Goal: Communication & Community: Answer question/provide support

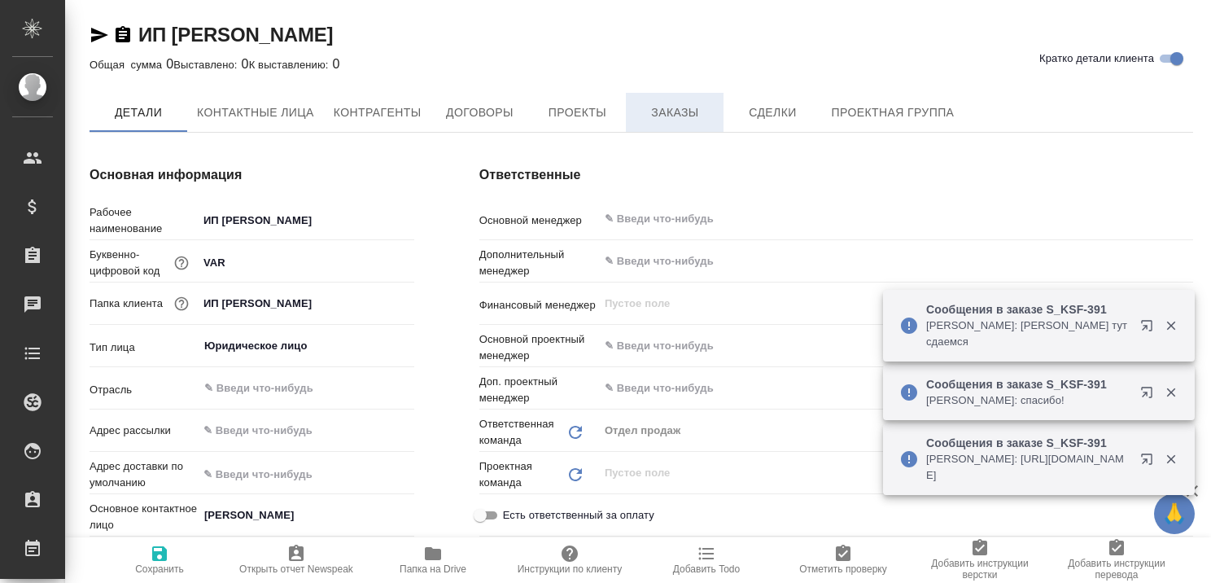
type textarea "x"
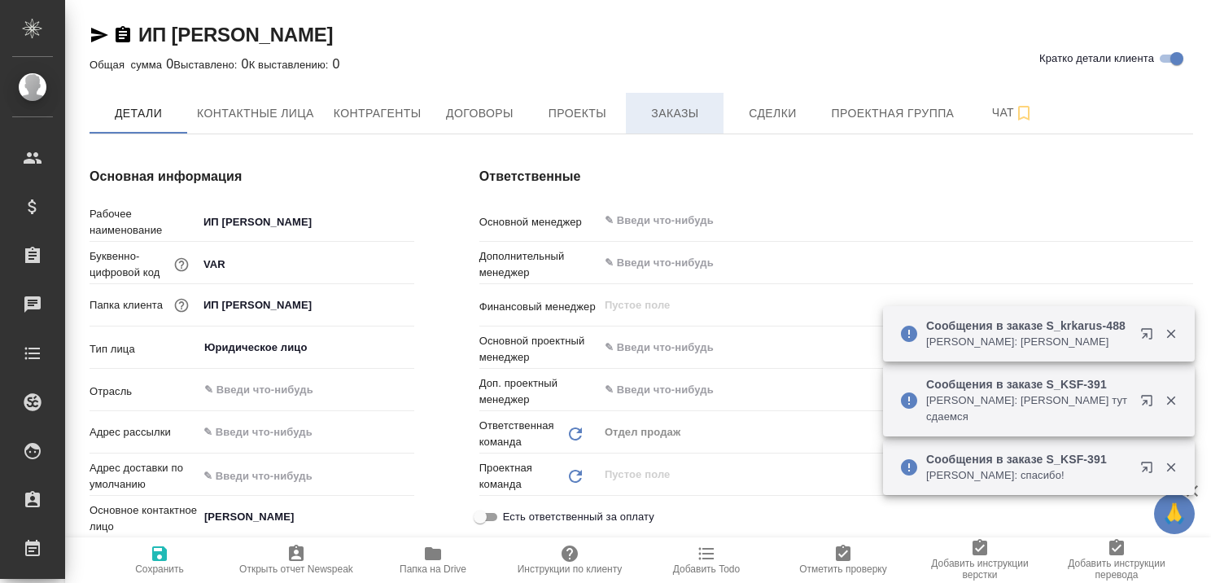
click at [674, 116] on span "Заказы" at bounding box center [675, 113] width 78 height 20
type textarea "x"
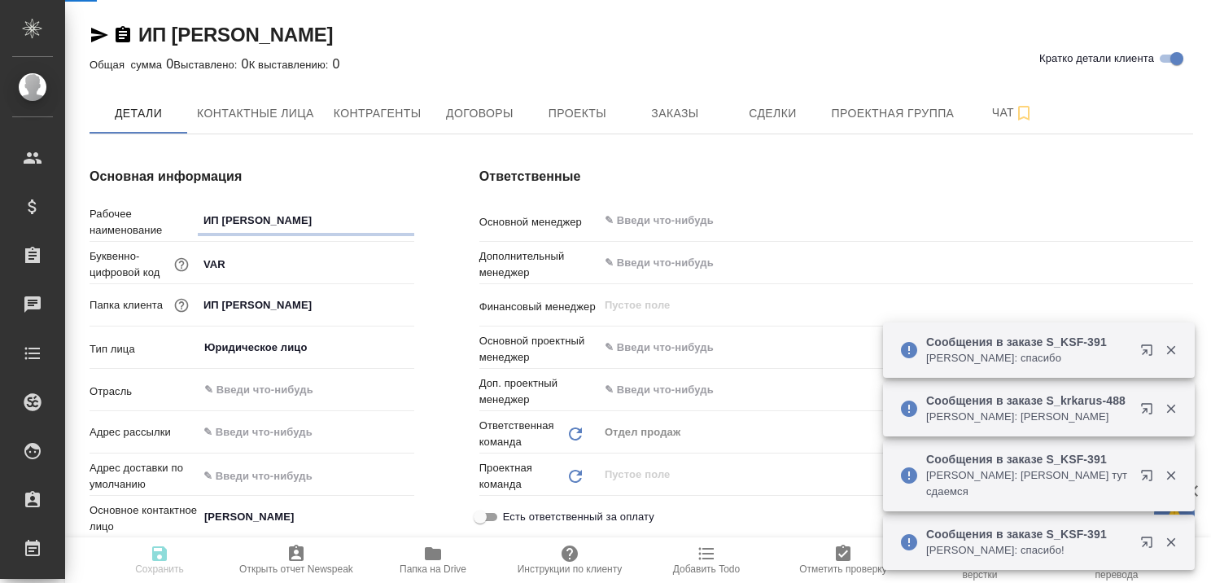
type textarea "x"
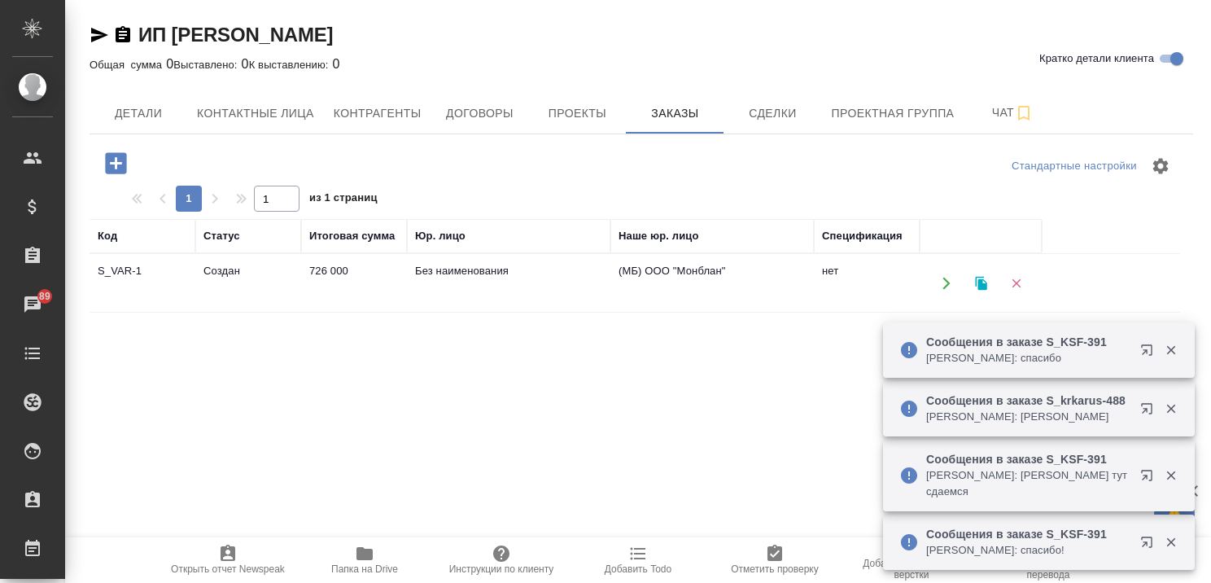
click at [242, 269] on td "Создан" at bounding box center [248, 283] width 106 height 57
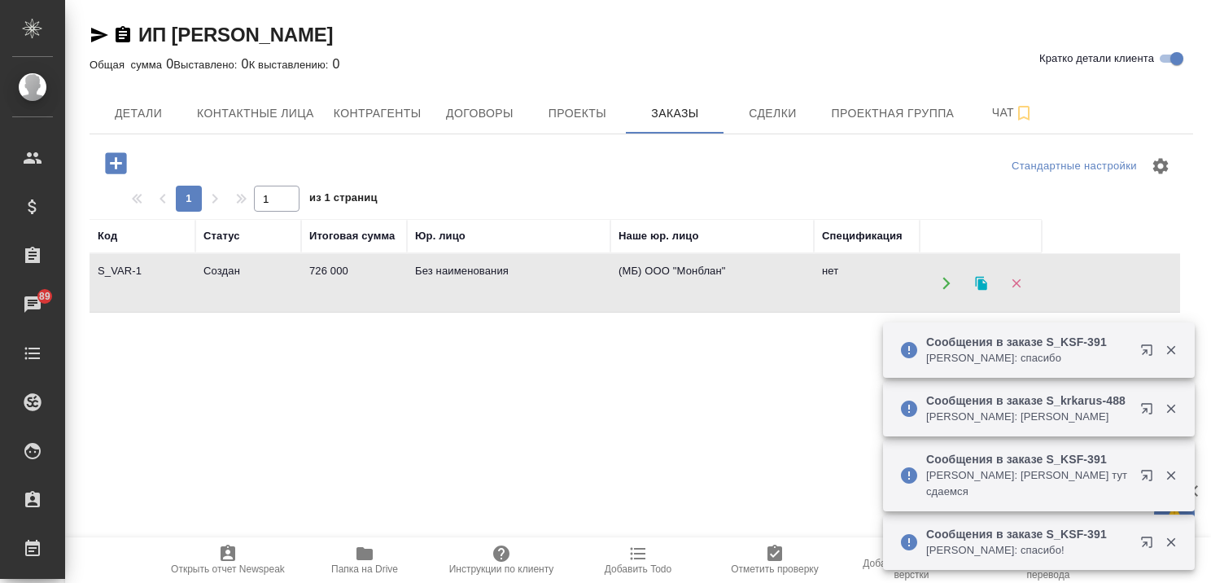
click at [242, 269] on td "Создан" at bounding box center [248, 283] width 106 height 57
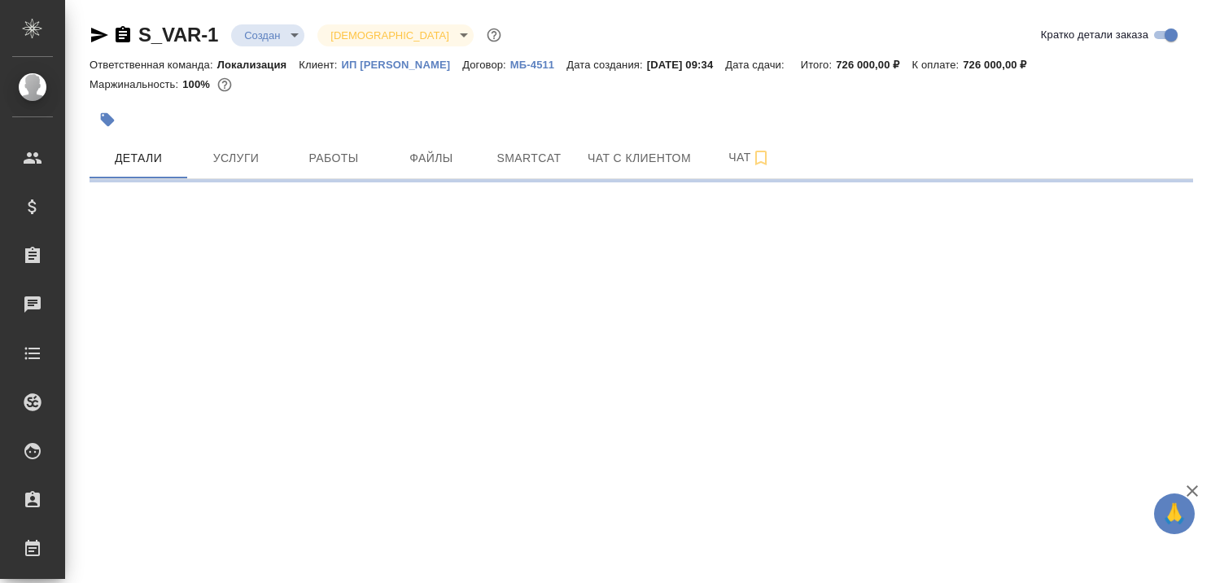
select select "RU"
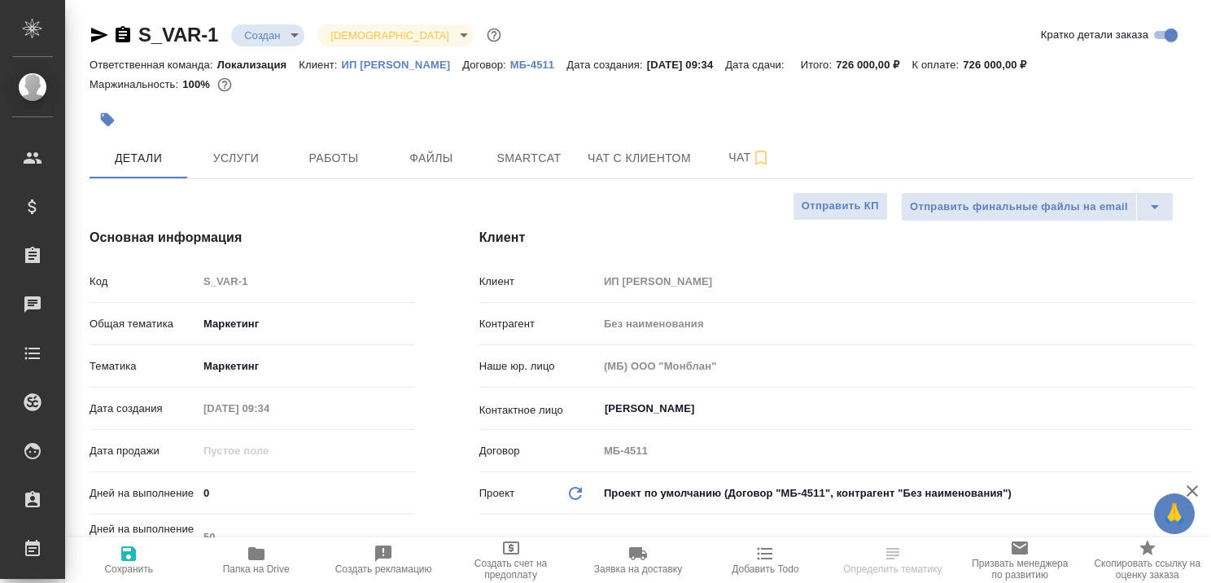
type textarea "x"
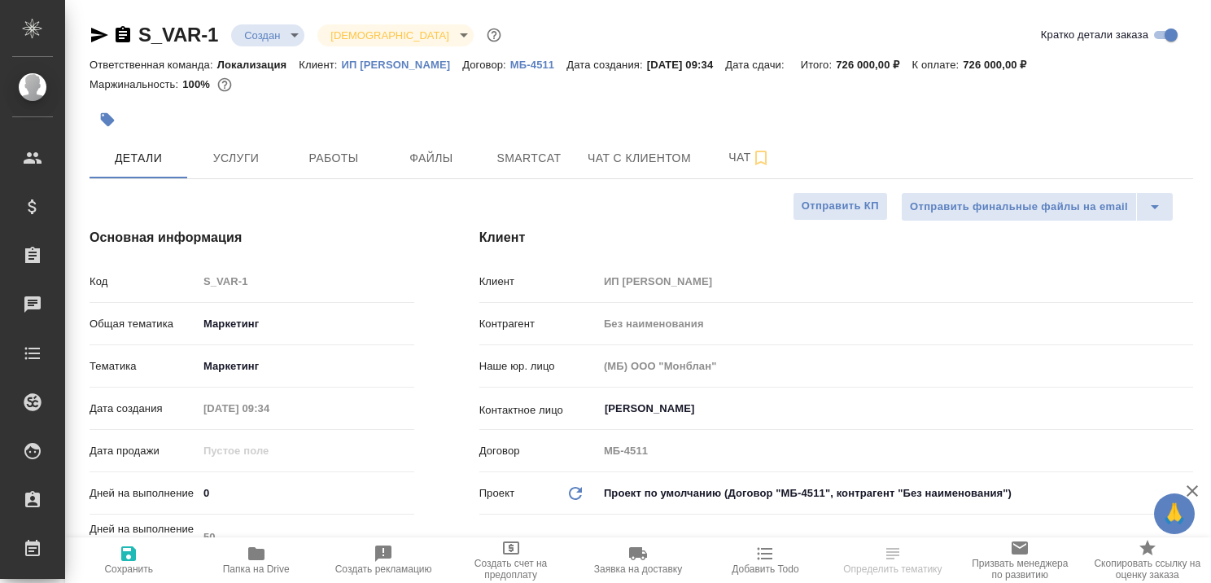
type textarea "x"
click at [621, 160] on span "Чат с клиентом" at bounding box center [639, 158] width 103 height 20
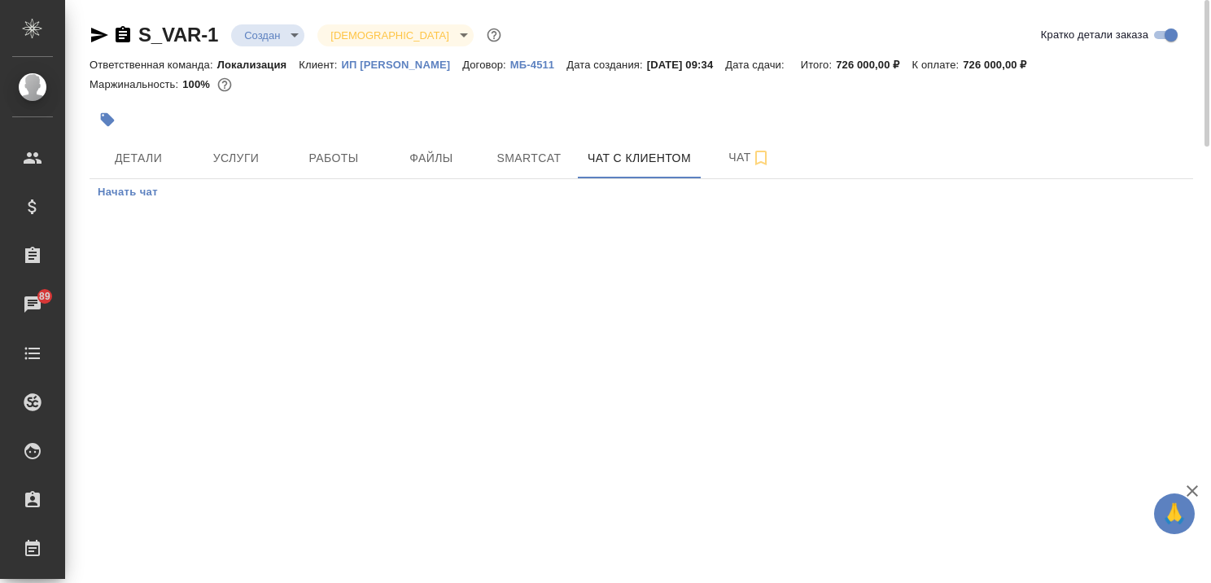
click at [133, 190] on span "Начать чат" at bounding box center [128, 192] width 60 height 19
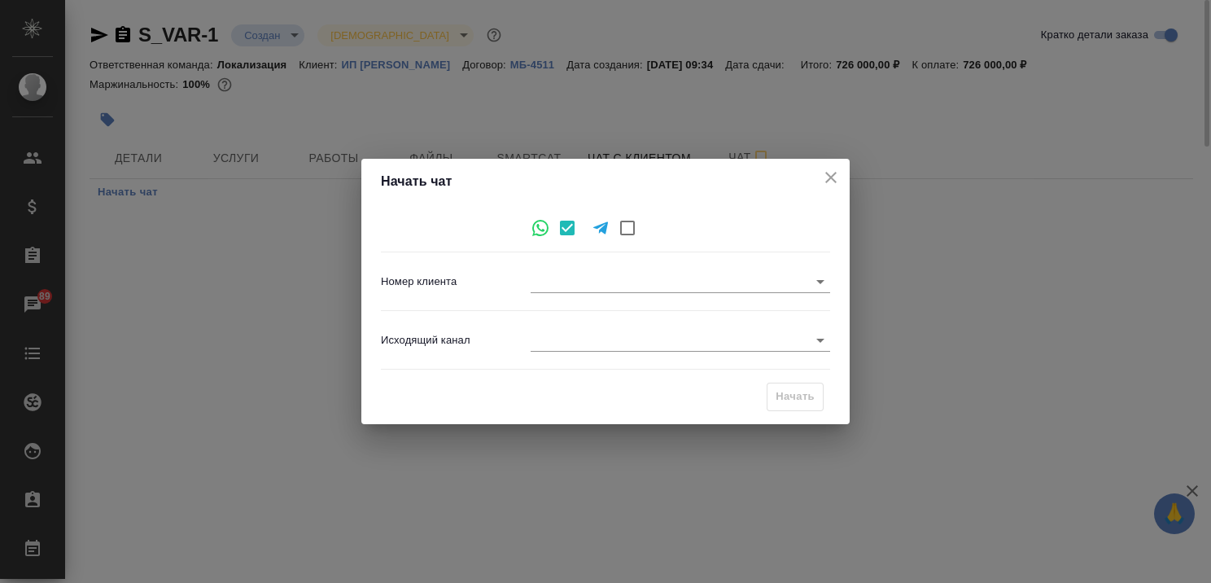
type input "671dbeded33bb07b9d92dea7"
click at [537, 231] on icon at bounding box center [541, 228] width 20 height 20
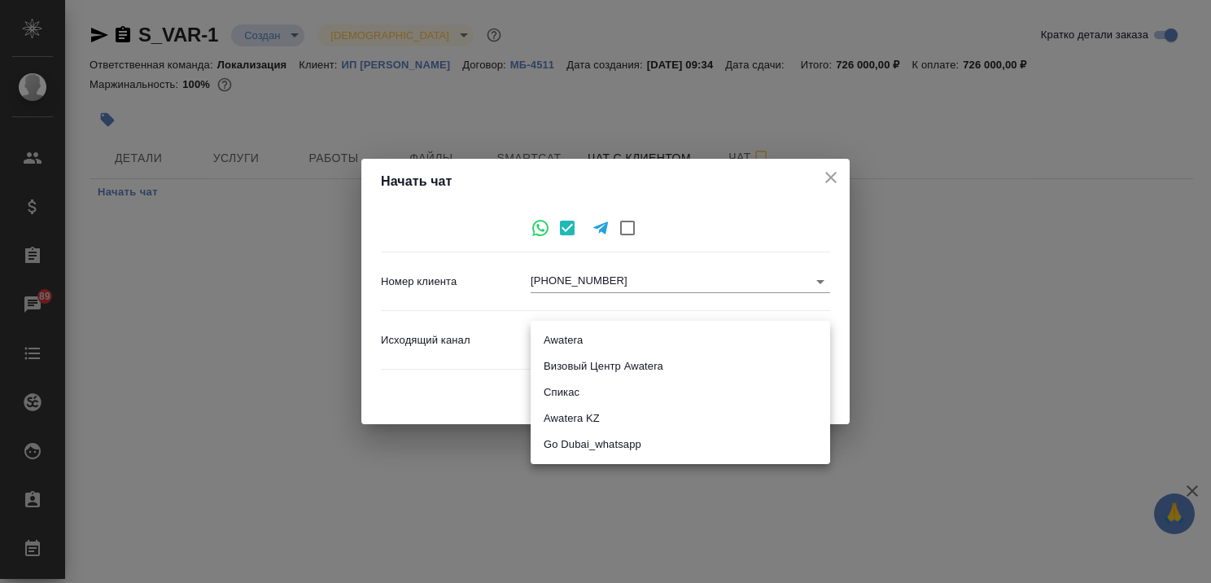
click at [823, 332] on body "🙏 .cls-1 fill:#fff; AWATERA Kairova Bella Клиенты Спецификации Заказы 89 Чаты T…" at bounding box center [605, 291] width 1211 height 583
click at [662, 345] on li "Awatera" at bounding box center [681, 340] width 300 height 26
type input "2"
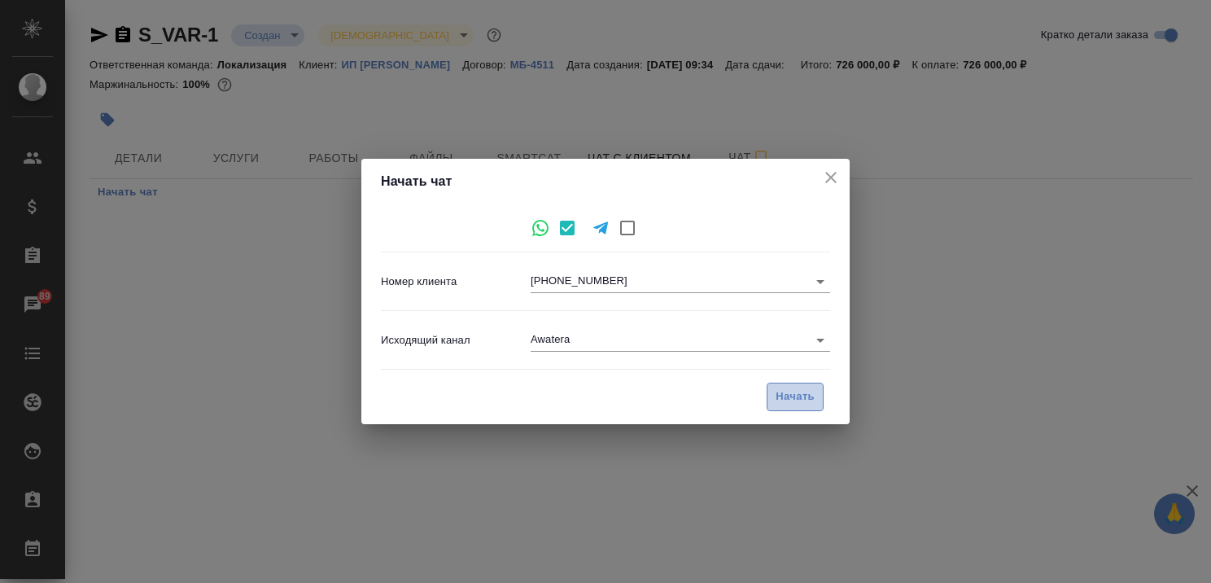
click at [801, 394] on span "Начать" at bounding box center [795, 396] width 39 height 19
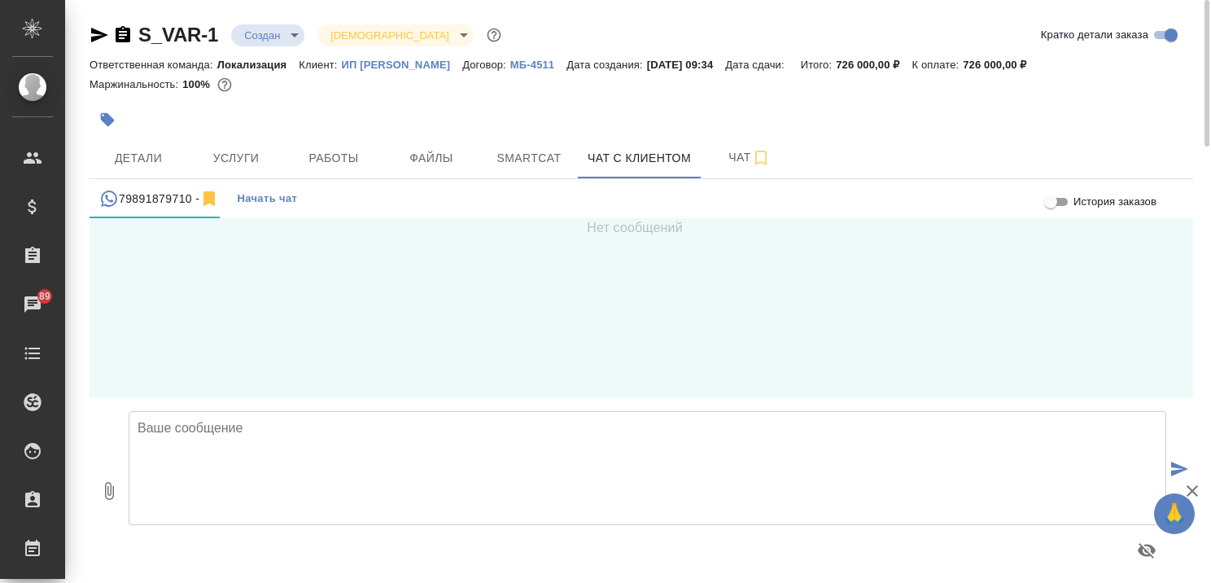
click at [459, 433] on textarea at bounding box center [648, 468] width 1038 height 114
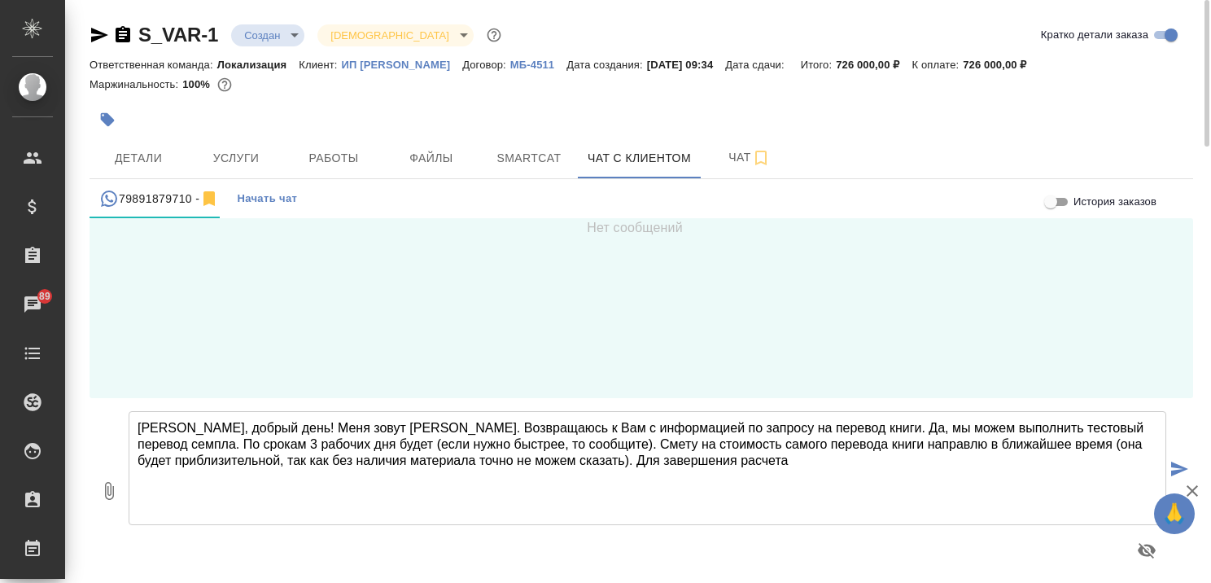
click at [453, 431] on textarea "Агния, добрый день! Меня зовут Бэлла. Возвращаюсь к Вам с информацией по запрос…" at bounding box center [648, 468] width 1038 height 114
click at [488, 431] on textarea "Агния, добрый день! Меня зовут Бэлла. Возвращаюсь к Вам с информацией по запрос…" at bounding box center [648, 468] width 1038 height 114
click at [306, 442] on textarea "Агния, добрый день! Меня зовут Бэлла. Возвращаюсь к Вам с информацией по запрос…" at bounding box center [648, 468] width 1038 height 114
click at [765, 457] on textarea "Агния, добрый день! Меня зовут Бэлла. Возвращаюсь к Вам с информацией по запрос…" at bounding box center [648, 468] width 1038 height 114
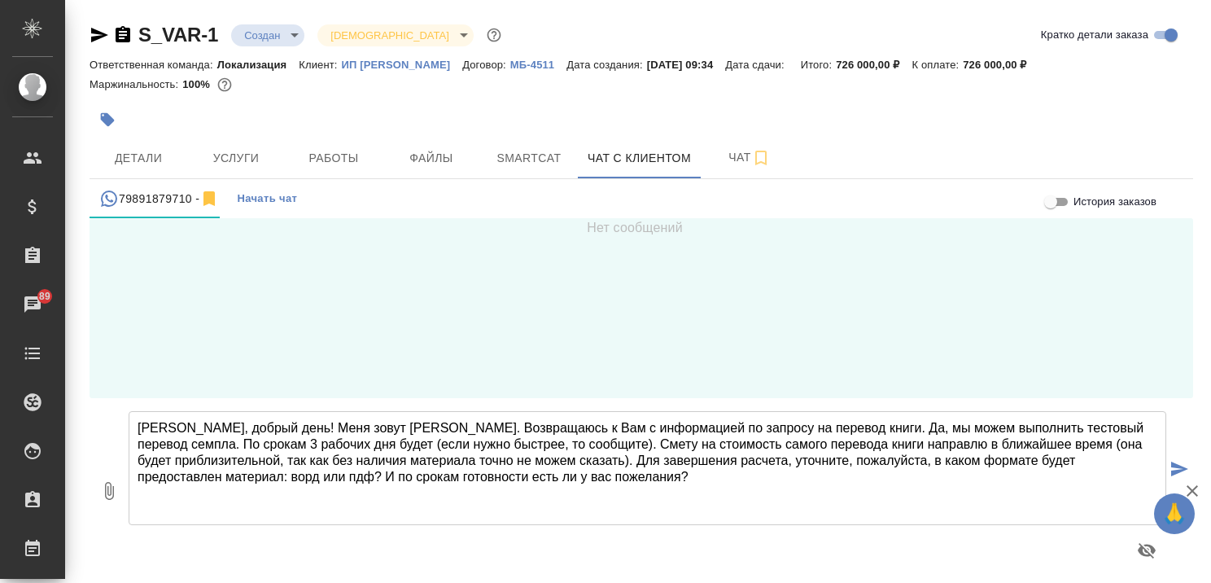
type textarea "Агния, добрый день! Меня зовут Бэлла. Возвращаюсь к Вам с информацией по запрос…"
click at [1197, 486] on icon "button" at bounding box center [1192, 490] width 11 height 11
click at [1175, 469] on icon "submit" at bounding box center [1179, 469] width 17 height 15
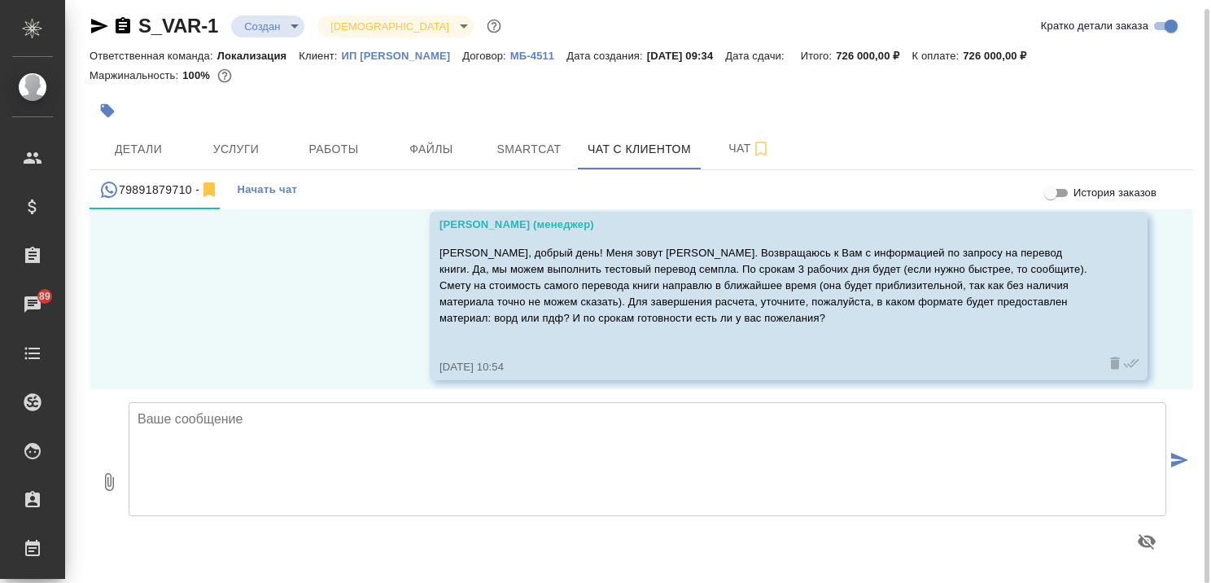
scroll to position [84, 0]
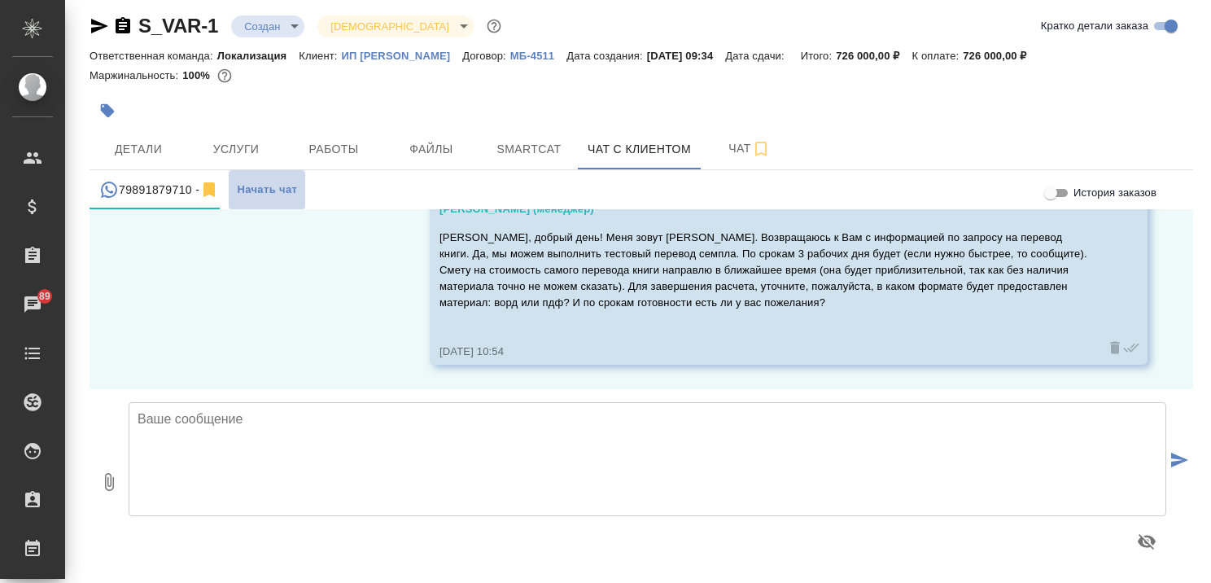
click at [249, 183] on span "Начать чат" at bounding box center [267, 190] width 60 height 19
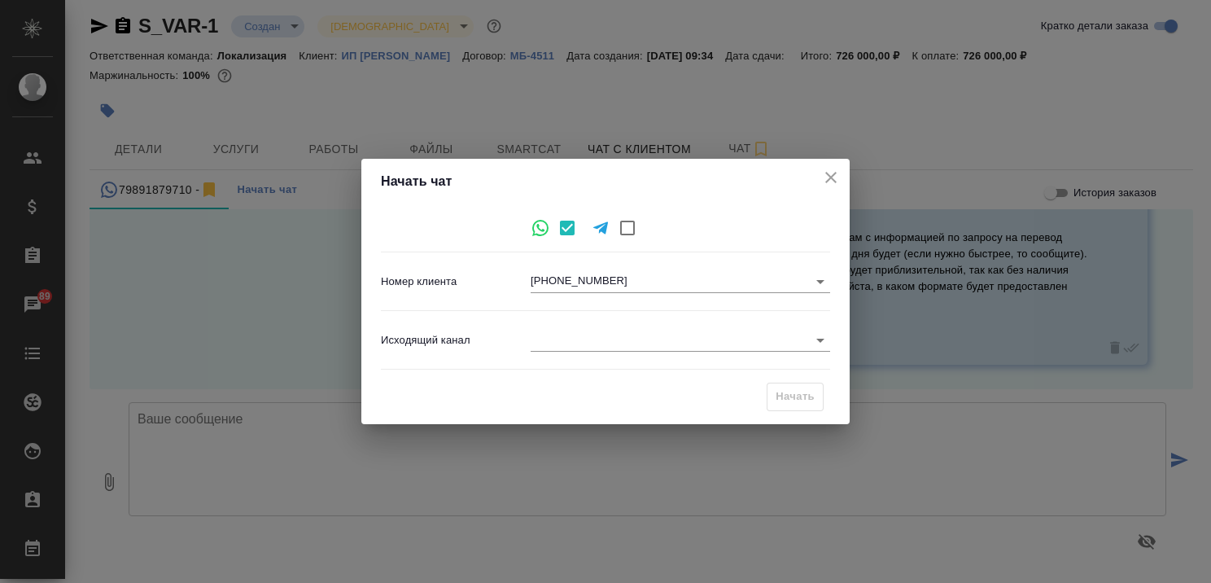
click at [599, 226] on icon at bounding box center [600, 228] width 15 height 12
click at [621, 227] on input "checkbox" at bounding box center [628, 228] width 34 height 34
checkbox input "true"
click at [568, 226] on input "checkbox" at bounding box center [567, 228] width 34 height 34
checkbox input "true"
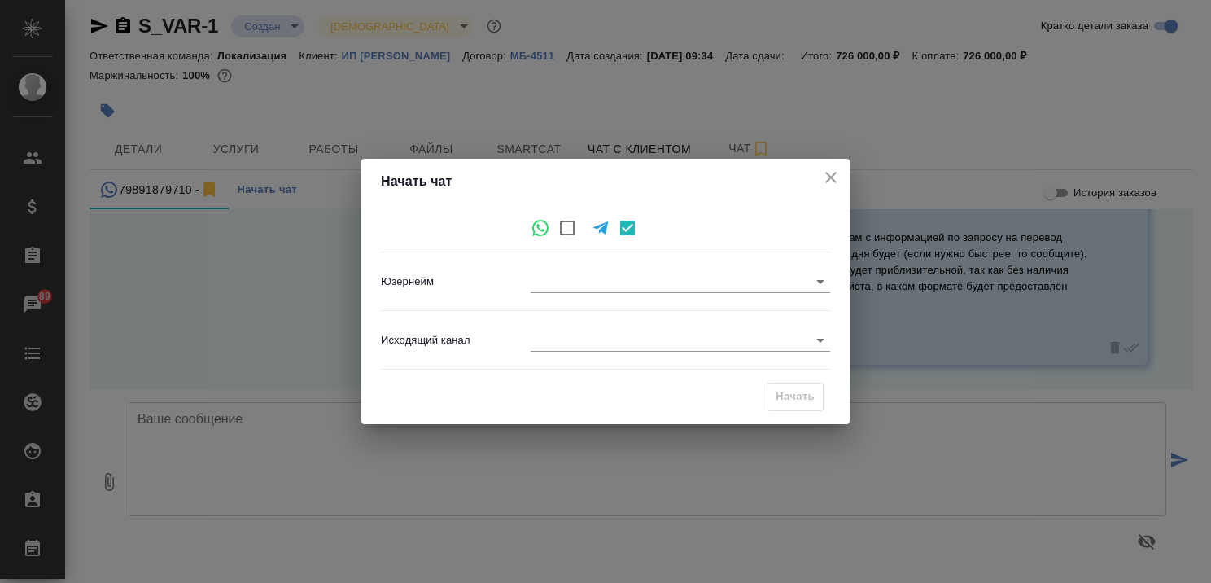
checkbox input "false"
click at [834, 172] on icon "close" at bounding box center [831, 178] width 20 height 20
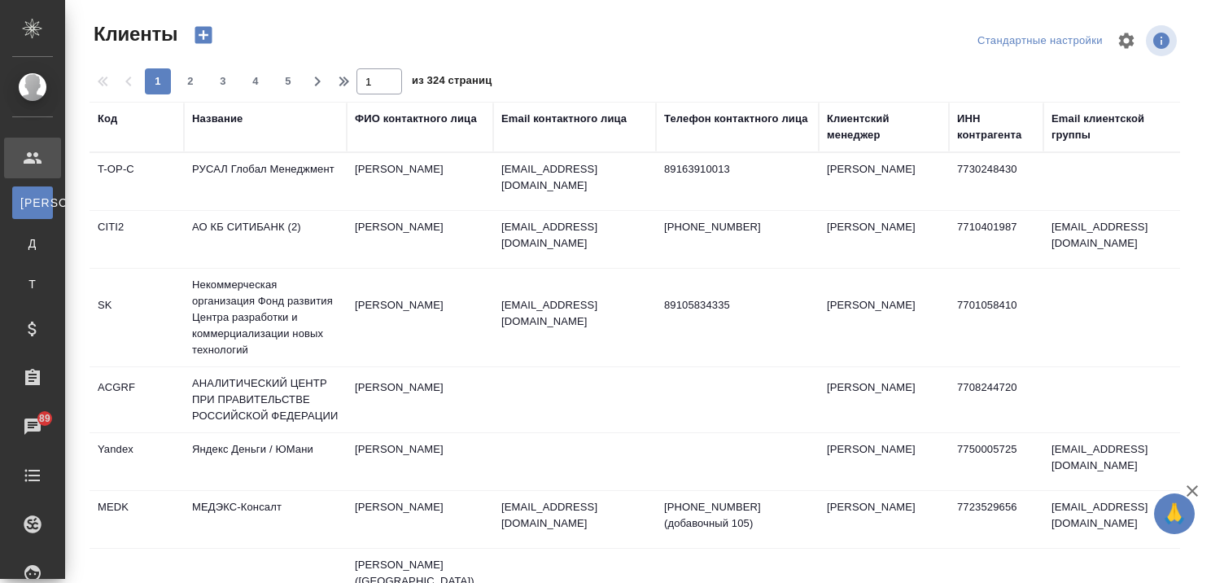
select select "RU"
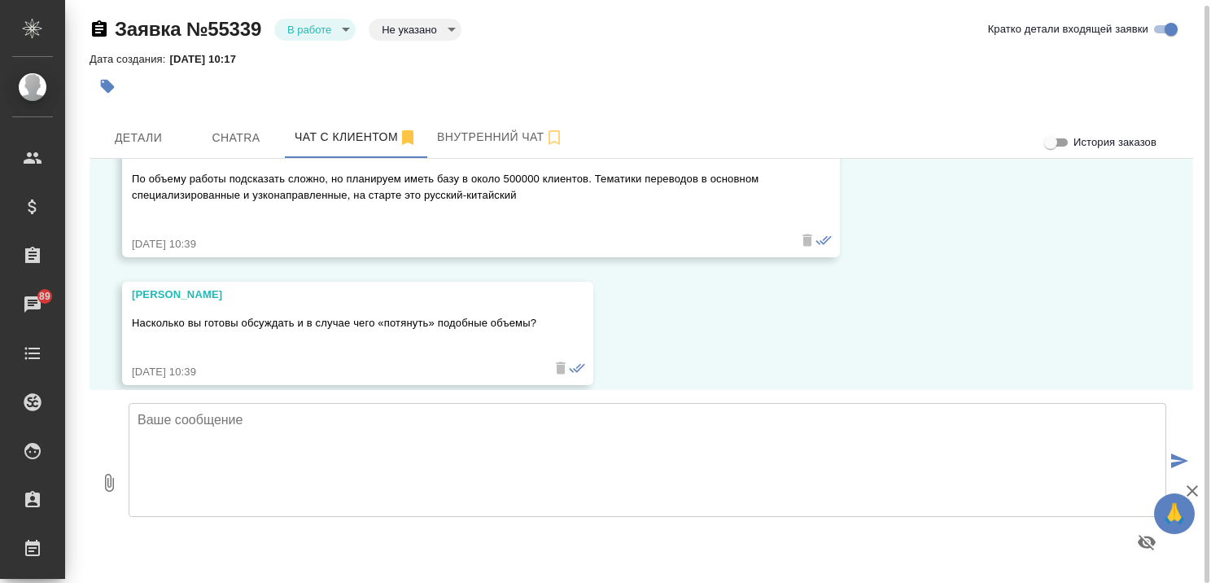
scroll to position [1853, 0]
click at [542, 426] on textarea at bounding box center [648, 460] width 1038 height 114
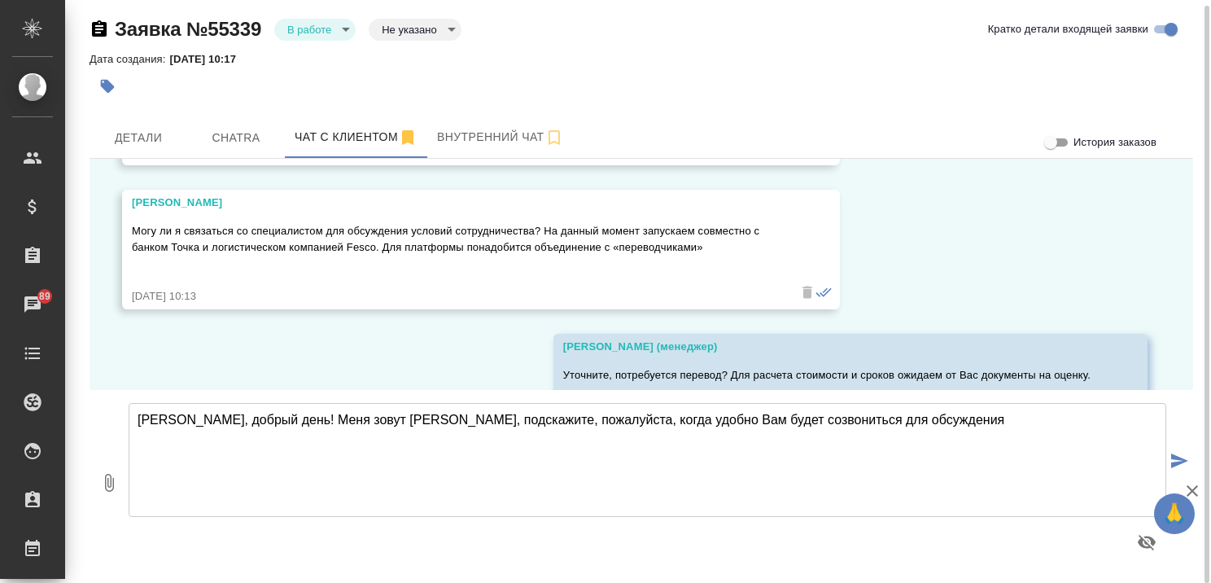
scroll to position [470, 0]
type textarea "Дмитрий, добрый день! Меня зовут Бэлла, подскажите, пожалуйста, когда удобно Ва…"
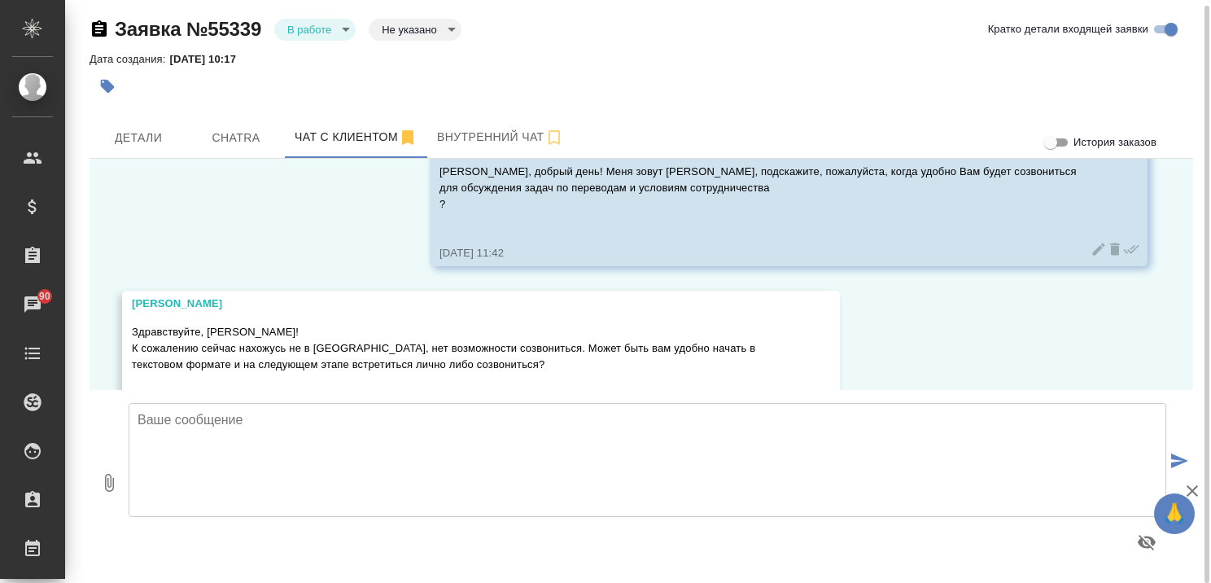
scroll to position [2175, 0]
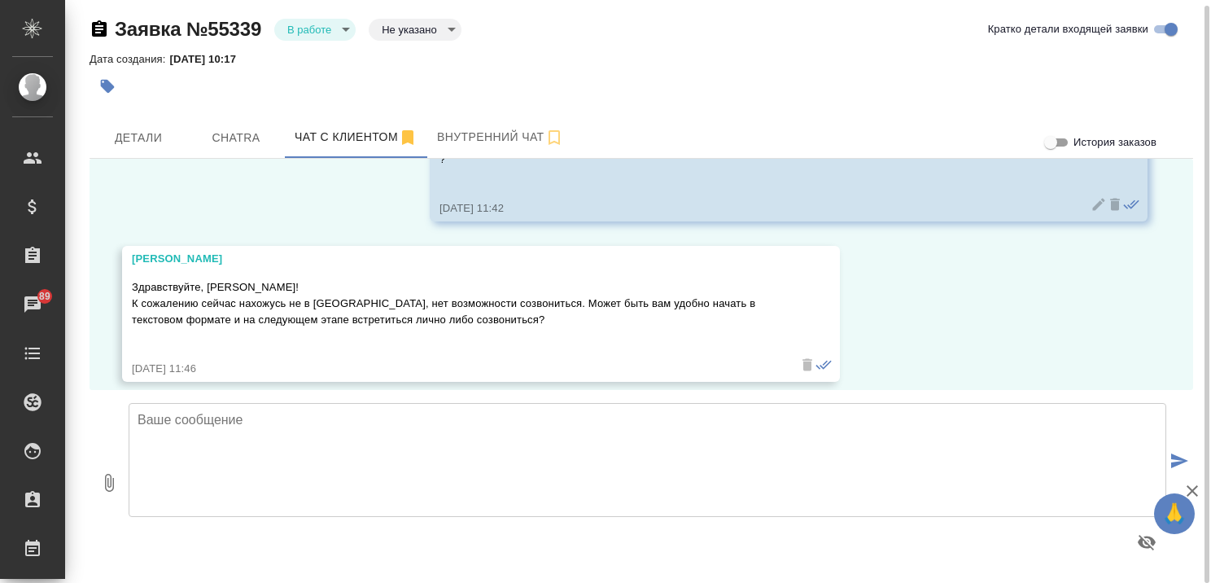
click at [513, 429] on textarea at bounding box center [648, 460] width 1038 height 114
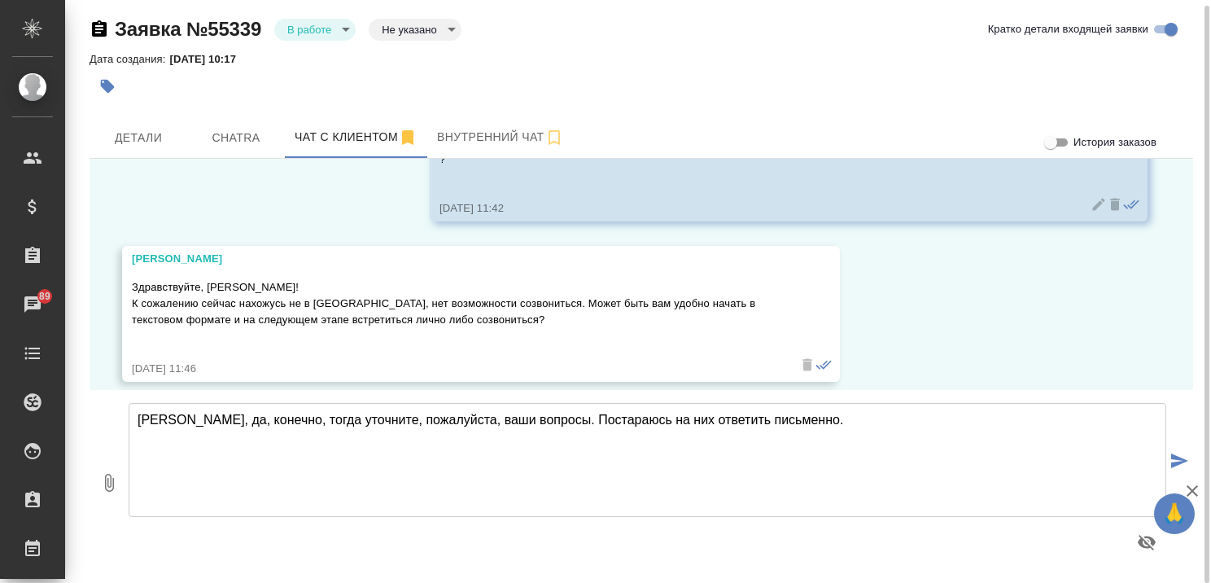
type textarea "Дмитрий, да, конечно, тогда уточните, пожалуйста, ваши вопросы. Постараюсь на н…"
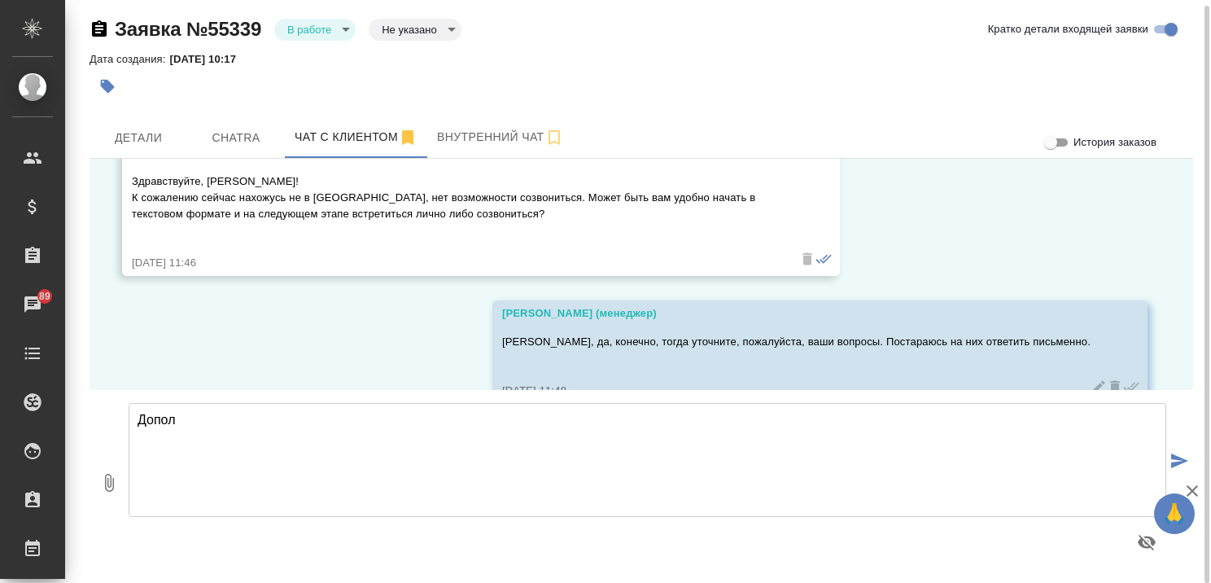
scroll to position [2302, 0]
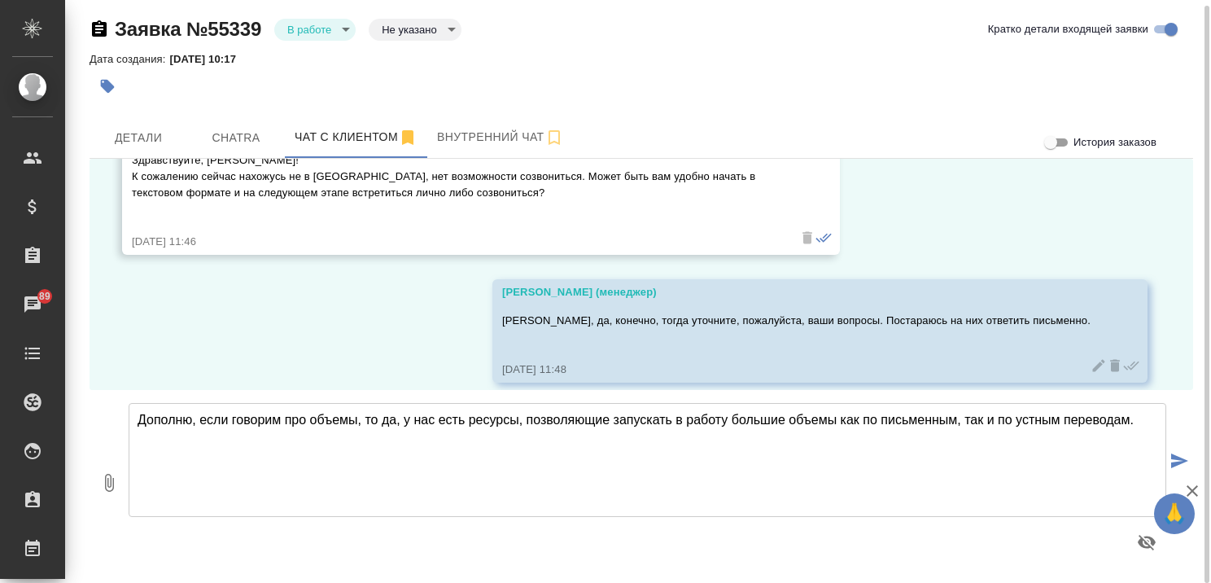
type textarea "Дополню, если говорим про объемы, то да, у нас есть ресурсы, позволяющие запуск…"
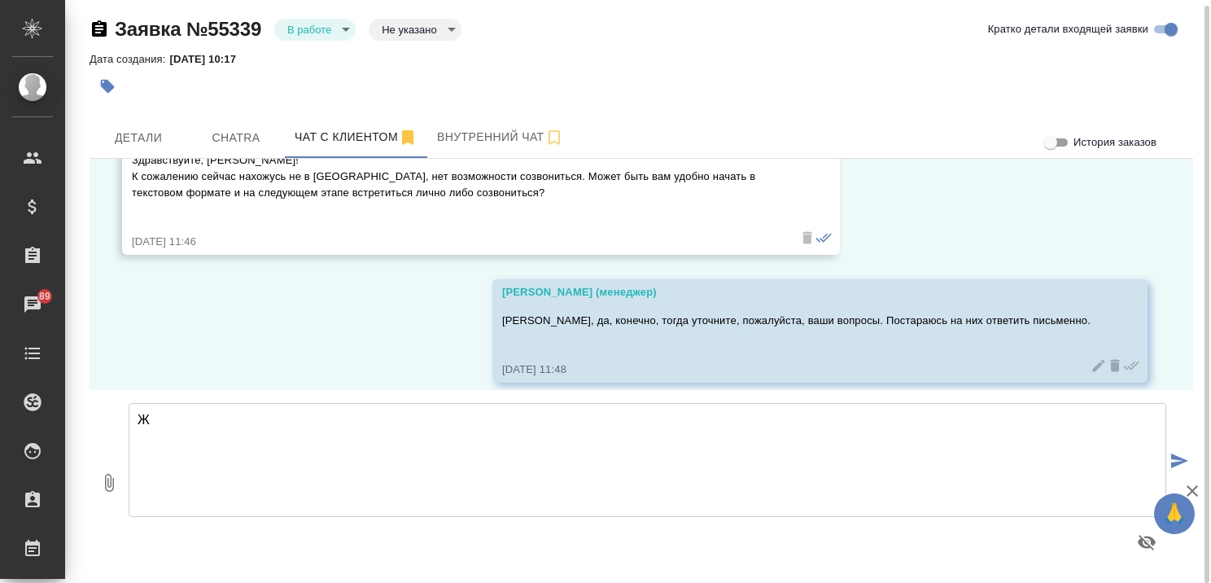
scroll to position [2447, 0]
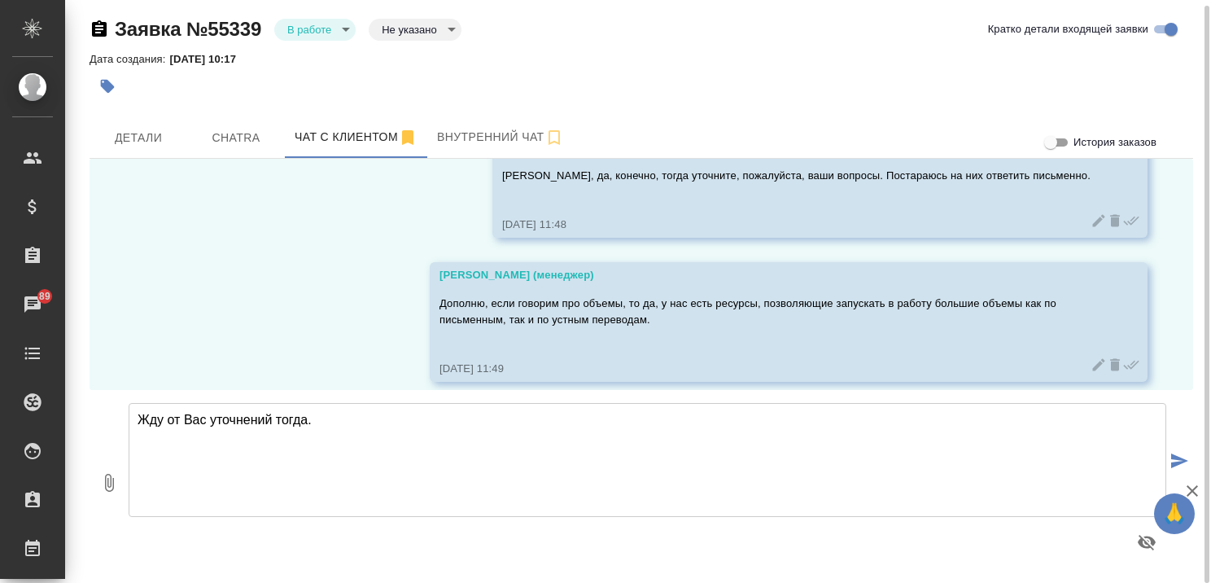
type textarea "Жду от Вас уточнений тогда."
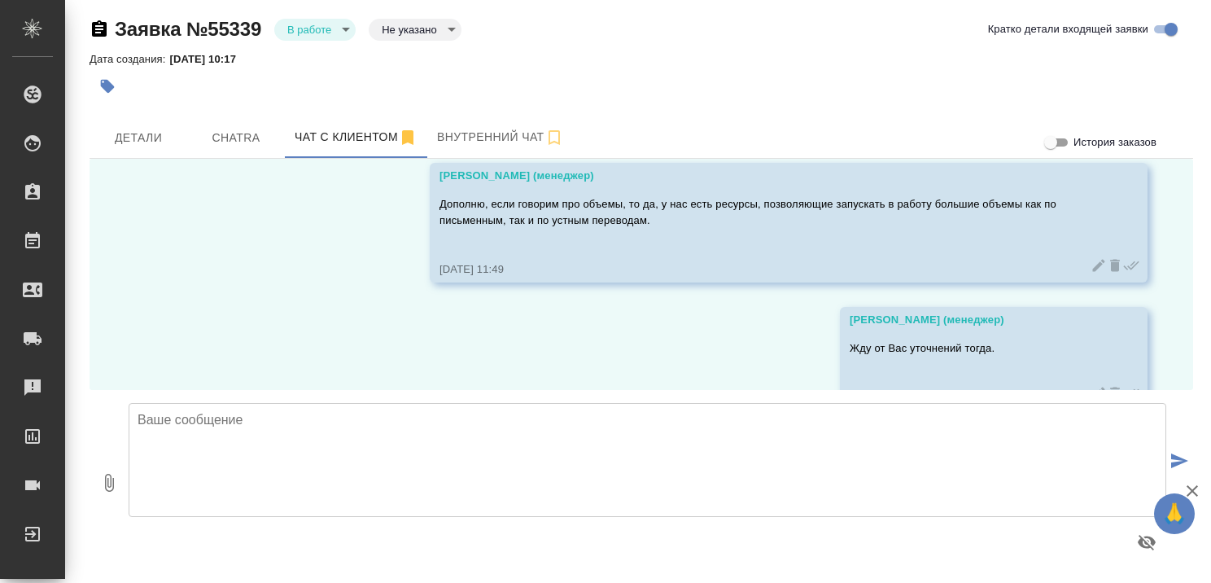
scroll to position [2574, 0]
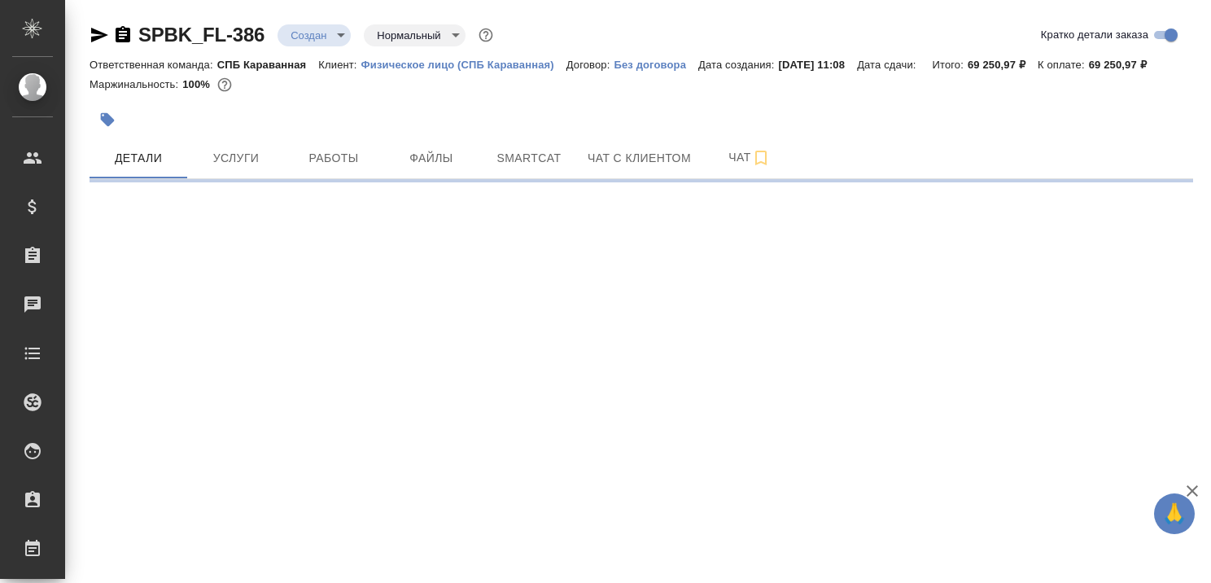
select select "RU"
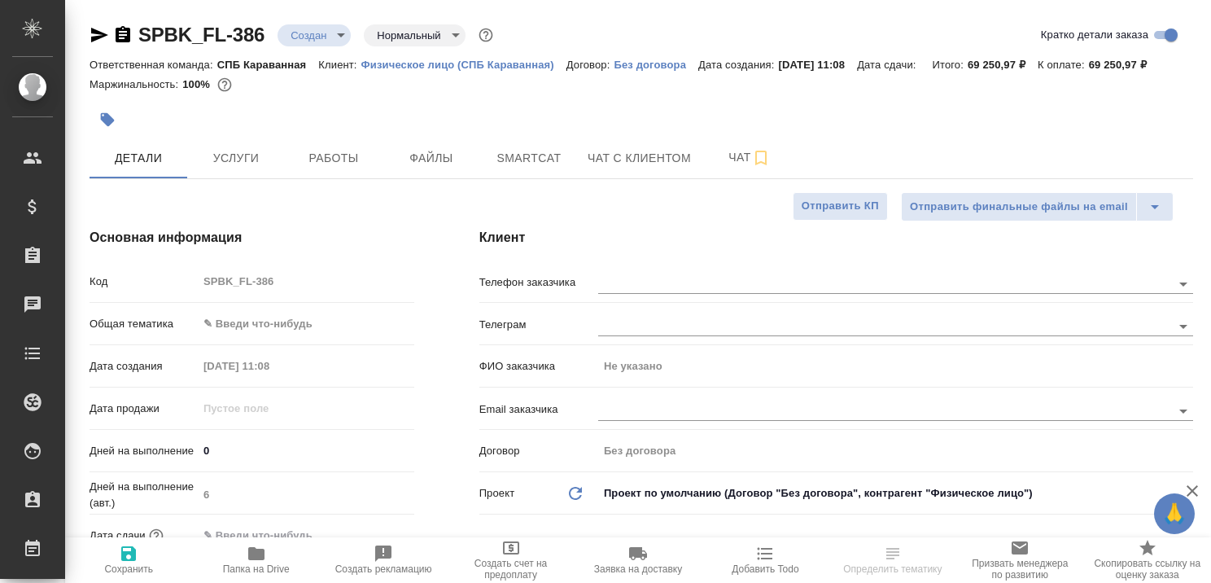
type textarea "x"
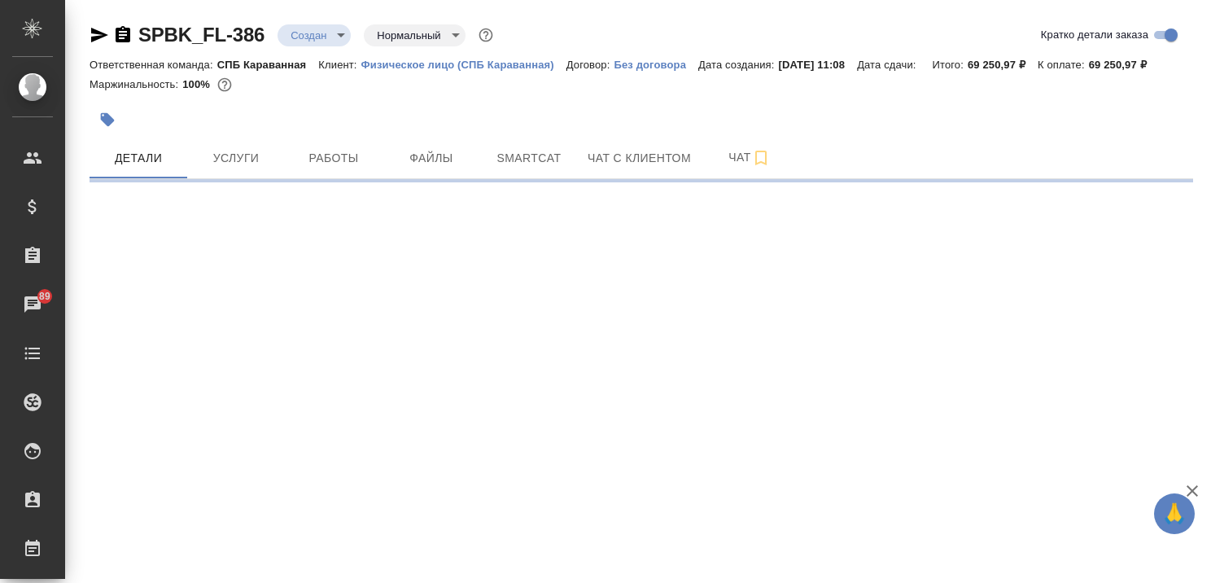
select select "RU"
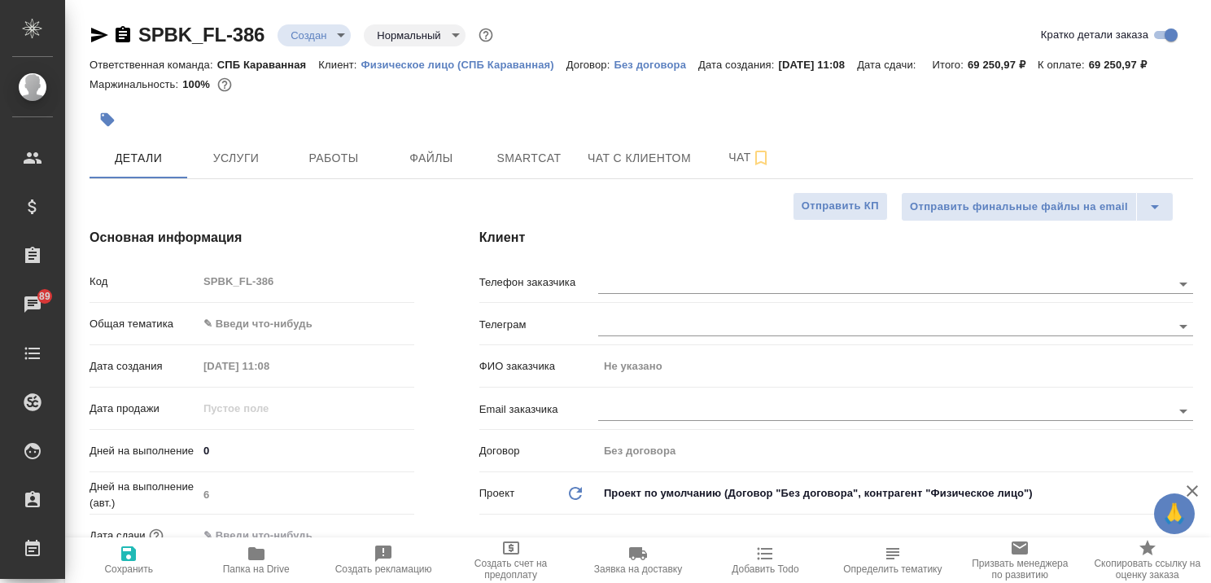
type textarea "x"
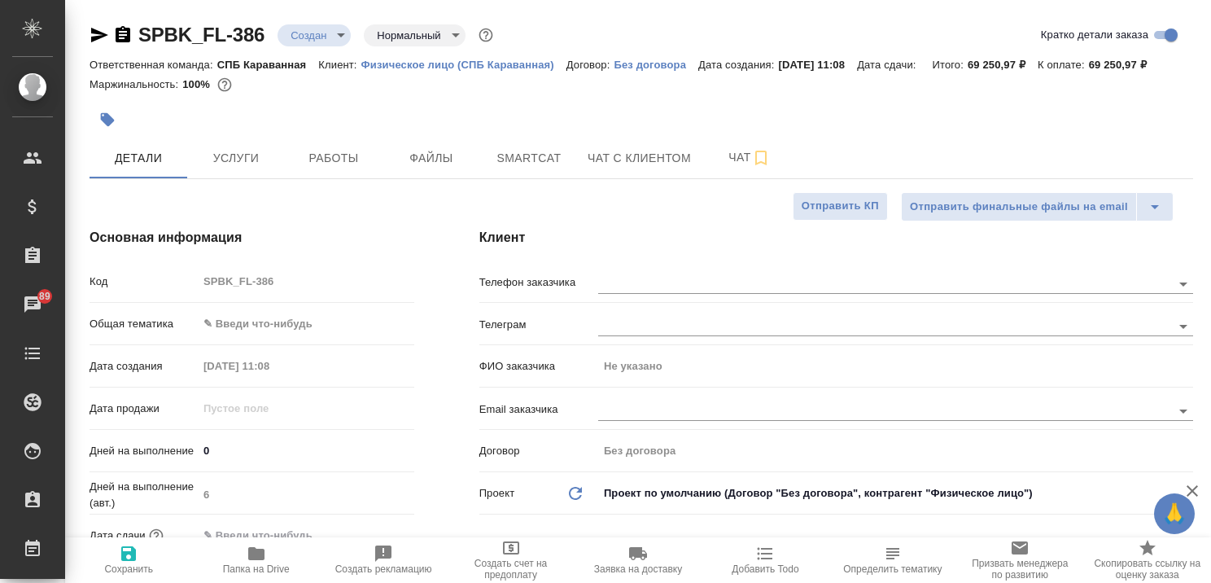
type textarea "x"
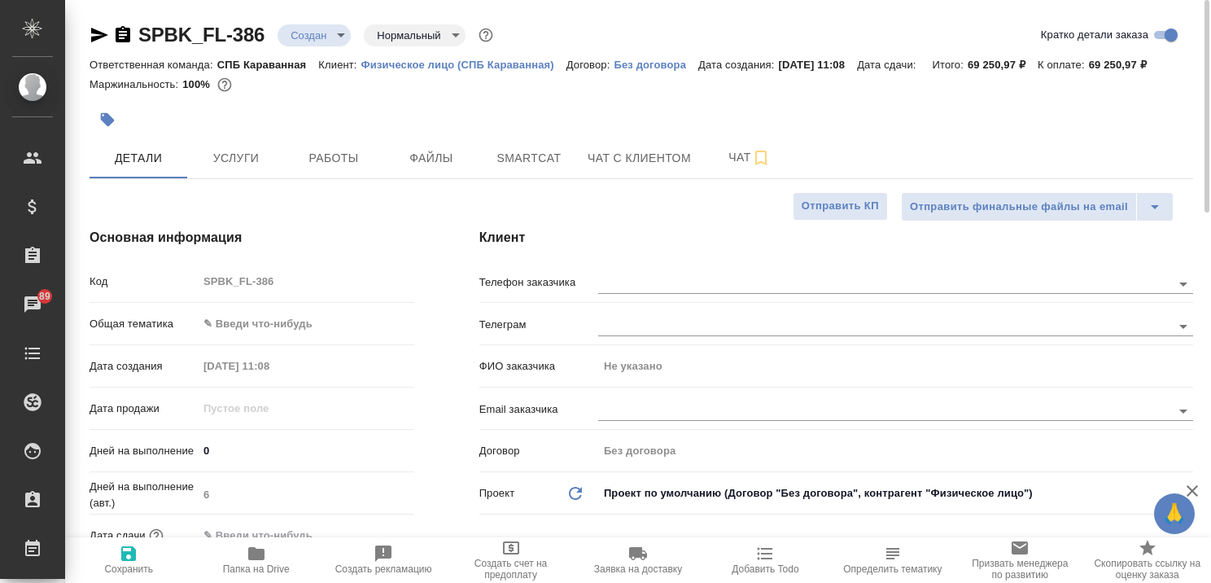
type textarea "x"
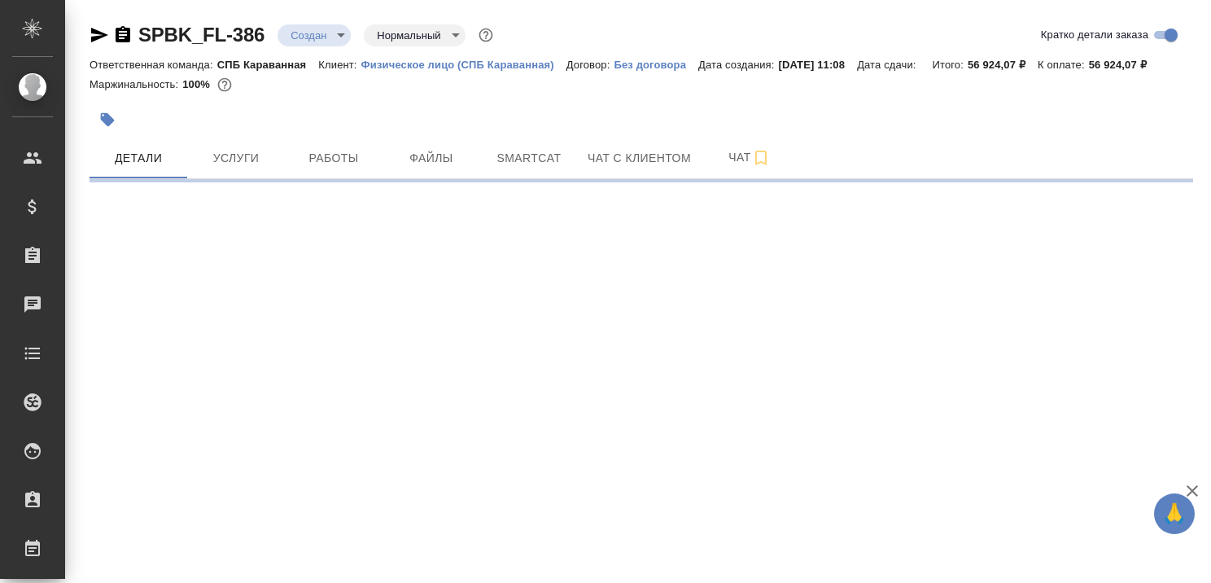
select select "RU"
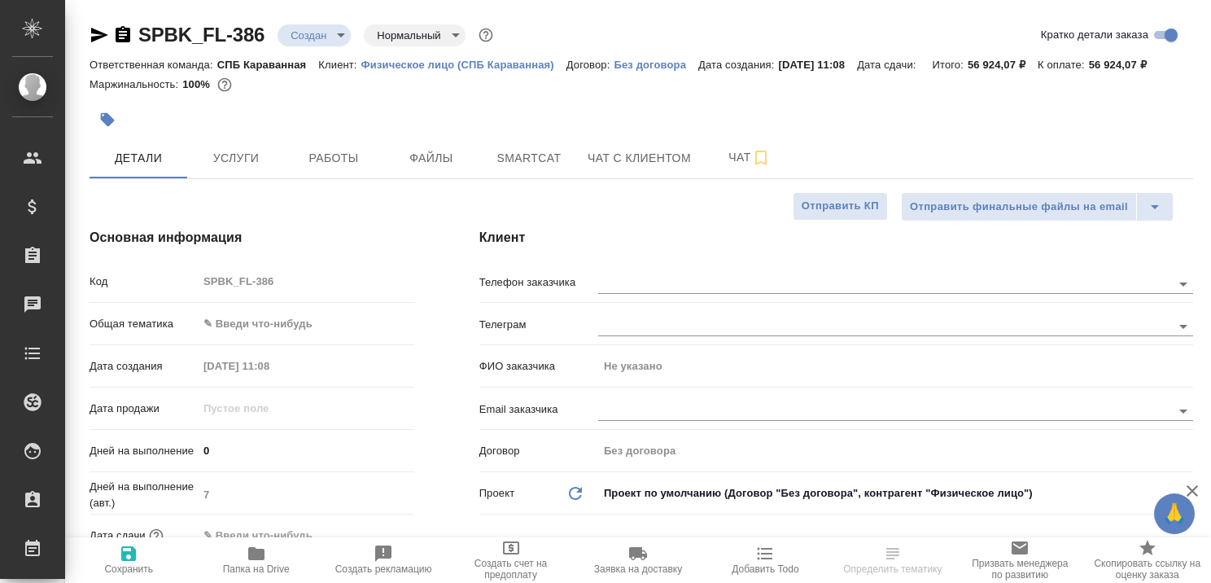
type textarea "x"
select select "RU"
type textarea "x"
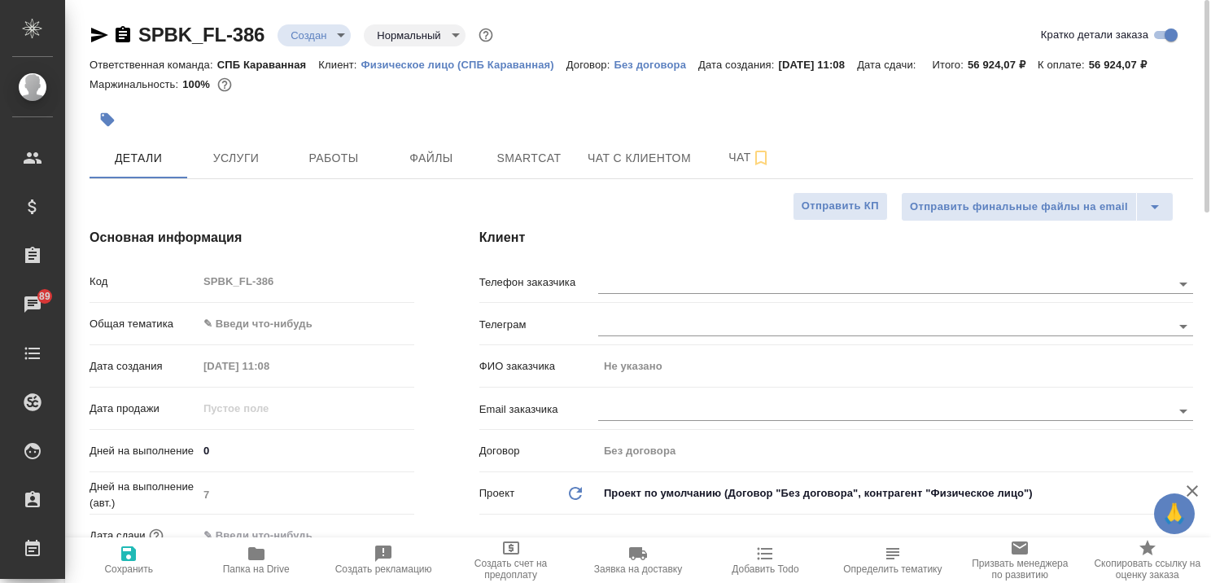
type textarea "x"
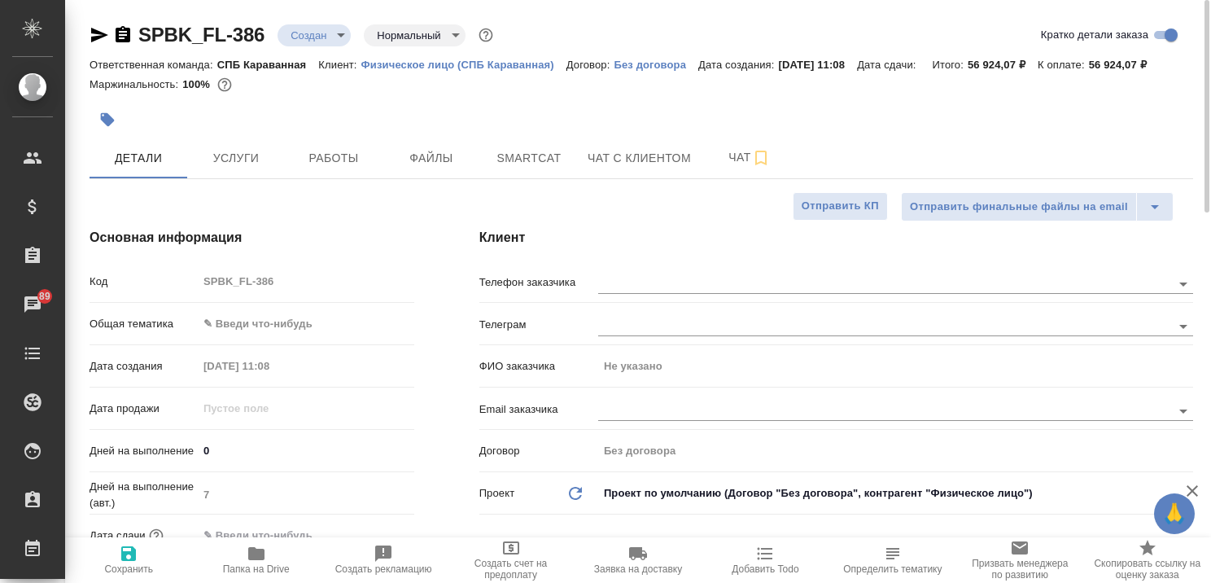
type textarea "x"
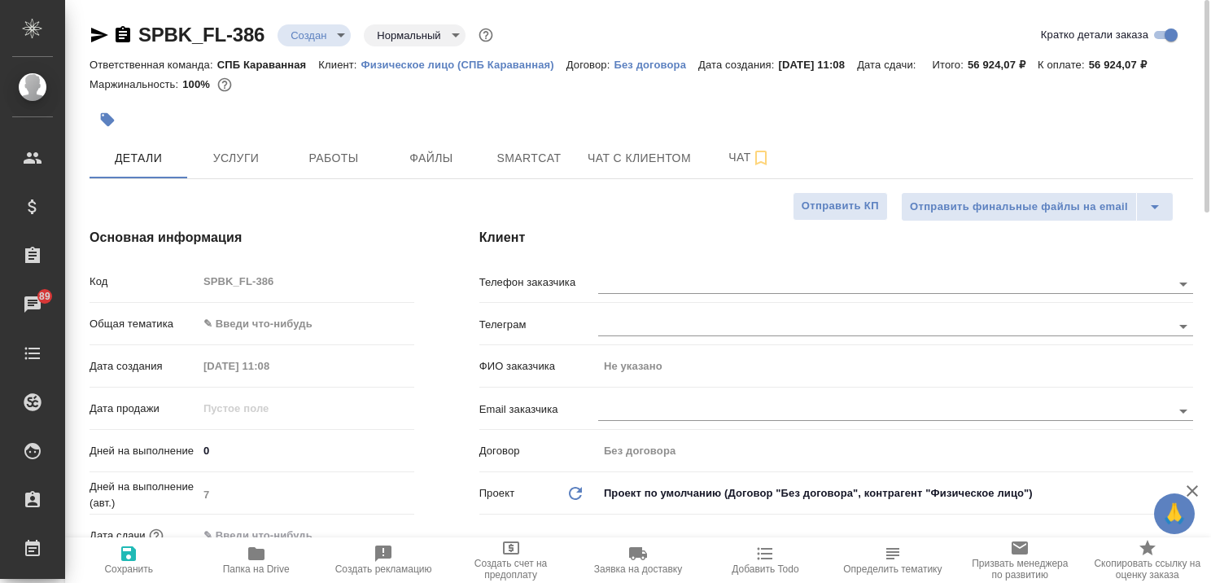
type textarea "x"
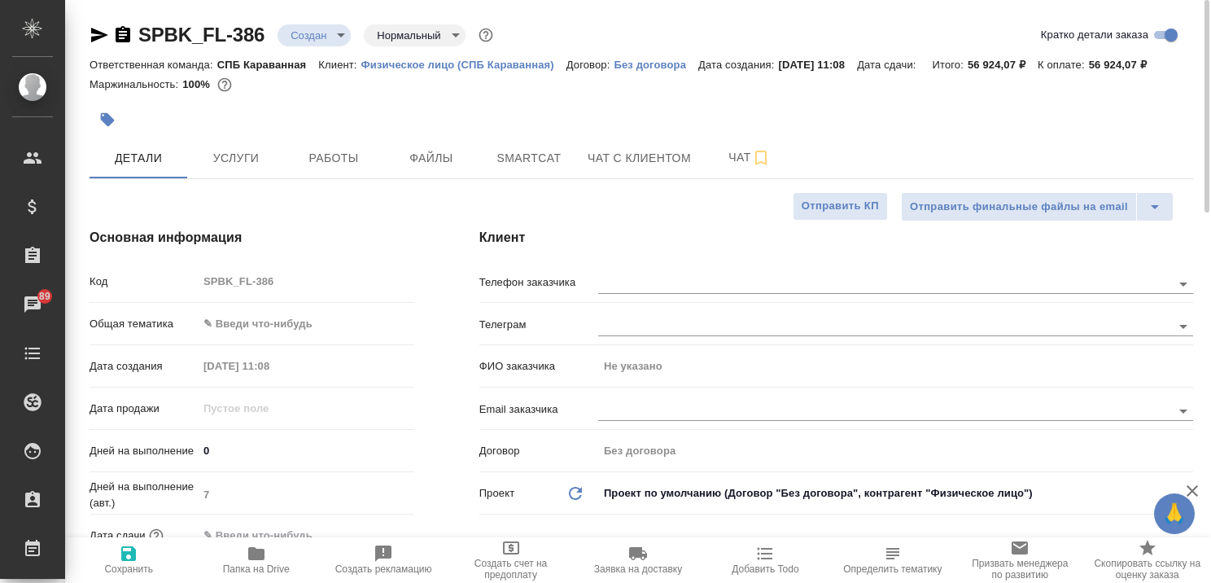
type textarea "x"
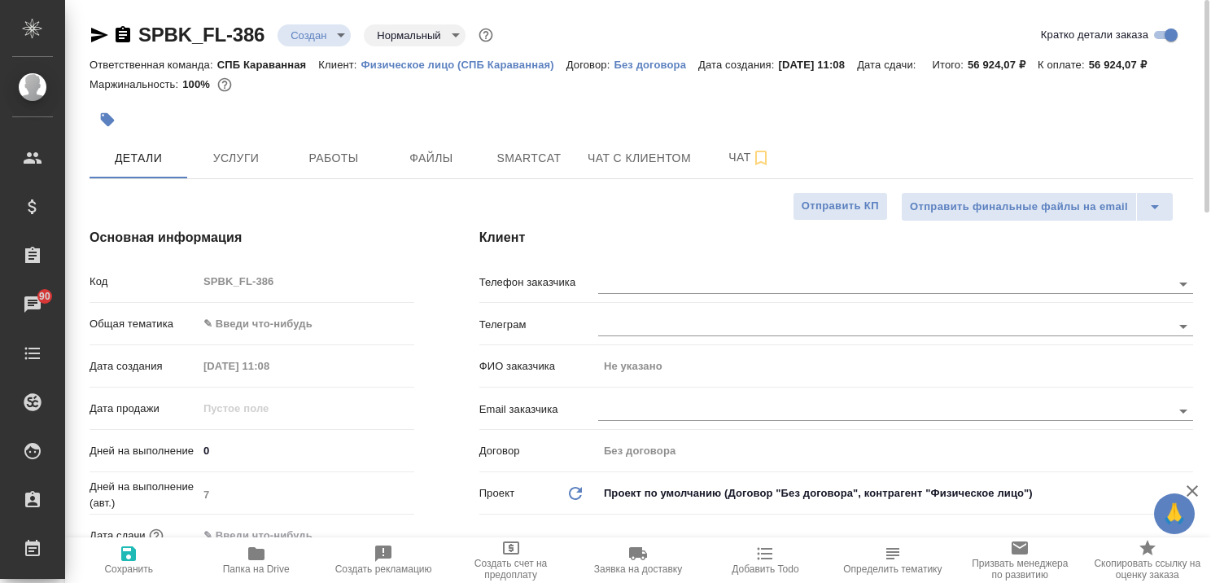
type textarea "x"
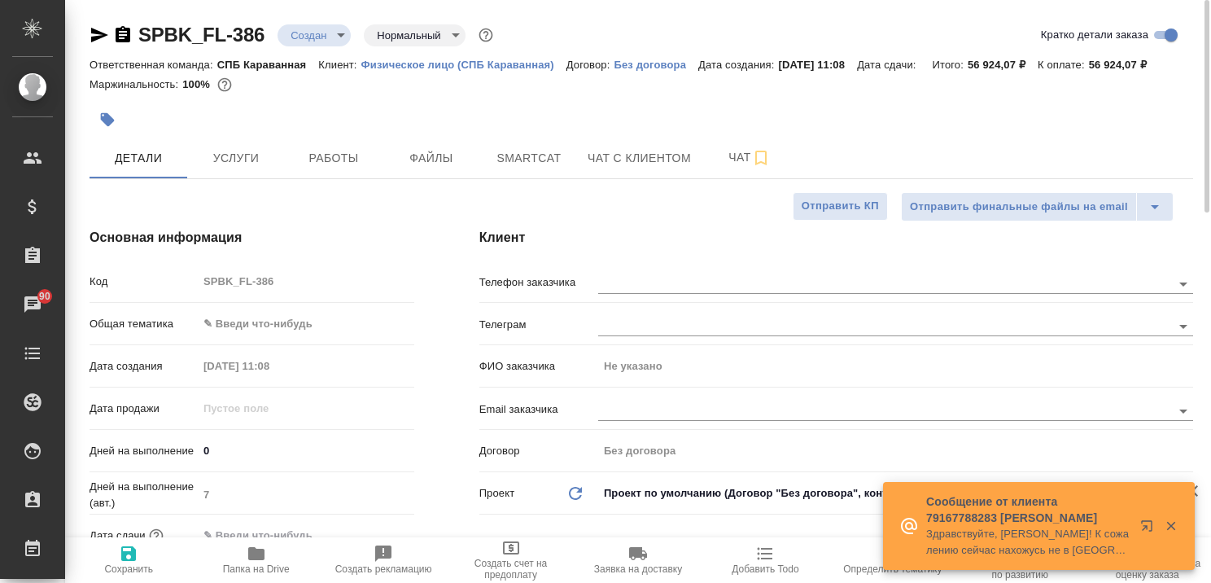
type textarea "x"
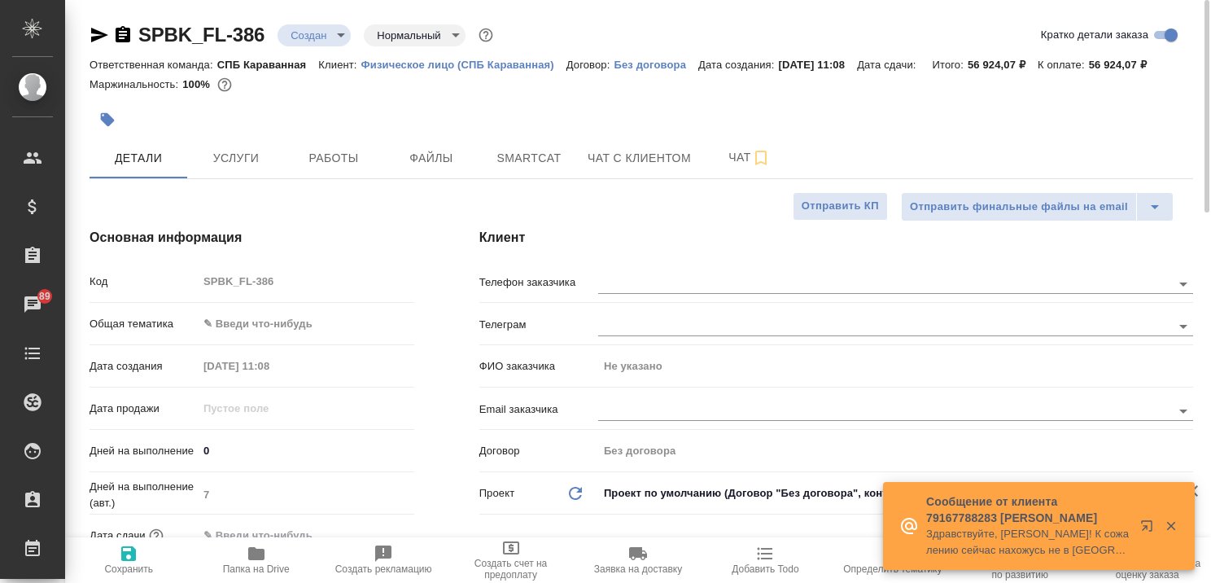
type textarea "x"
